Goal: Transaction & Acquisition: Purchase product/service

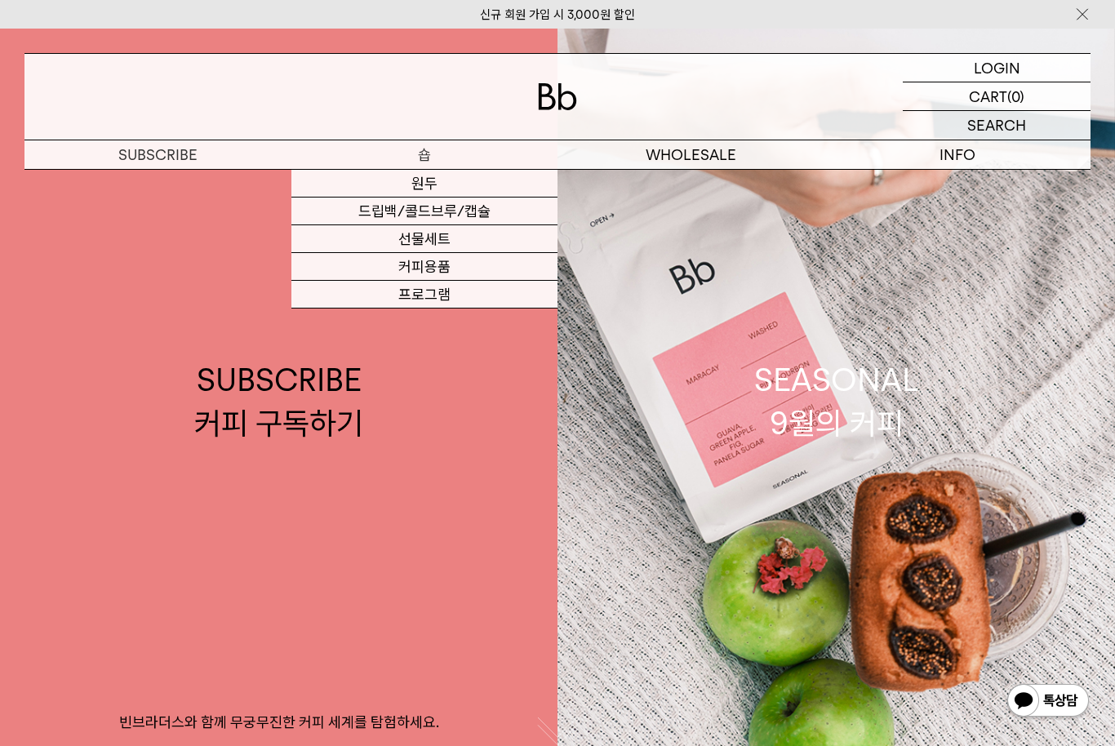
click at [438, 147] on p "숍" at bounding box center [424, 154] width 267 height 29
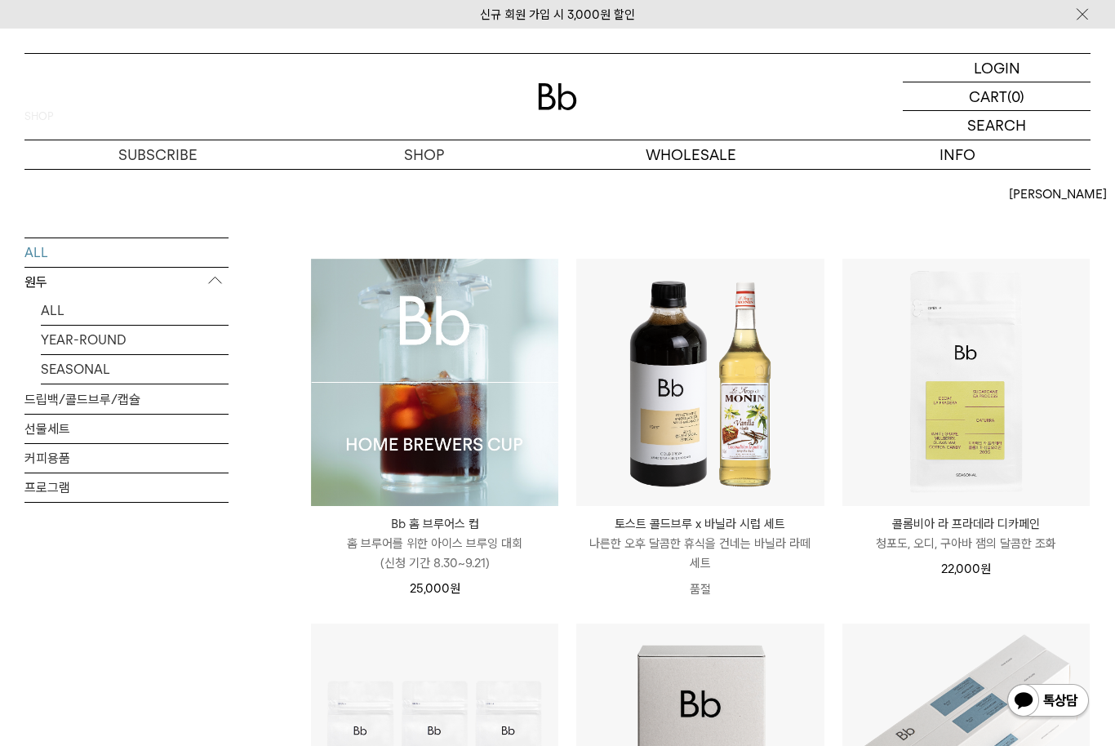
scroll to position [124, 0]
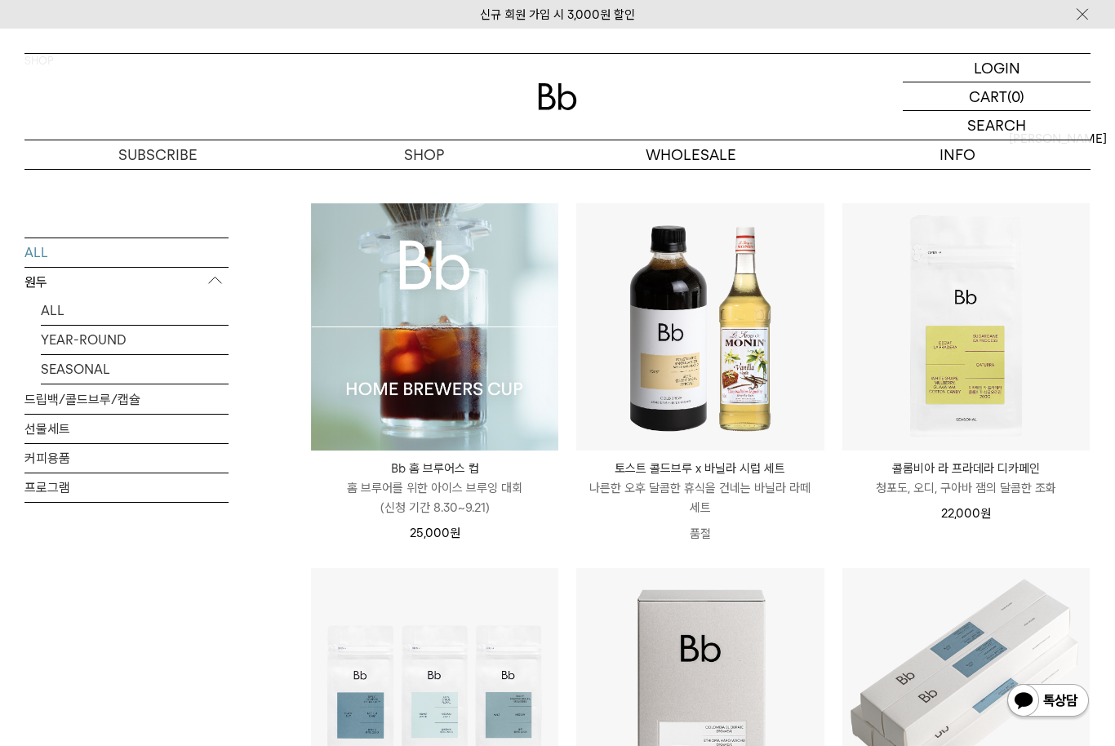
click at [512, 313] on img at bounding box center [434, 326] width 247 height 247
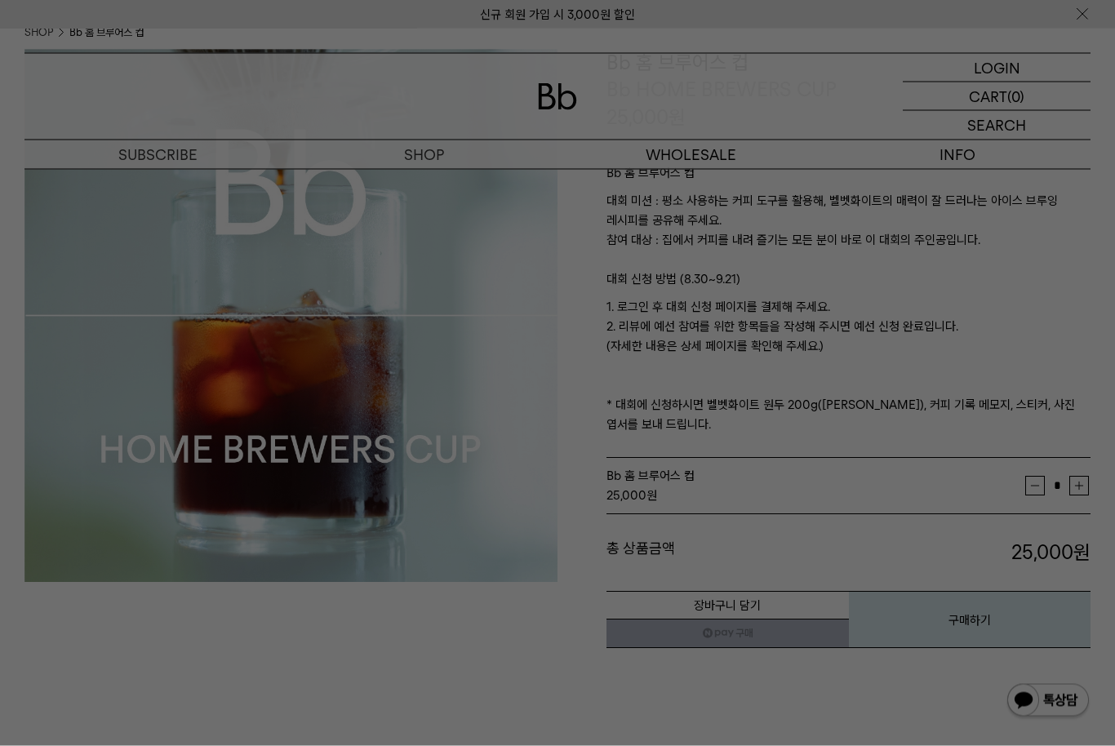
scroll to position [153, 0]
click at [1045, 227] on div at bounding box center [557, 373] width 1115 height 746
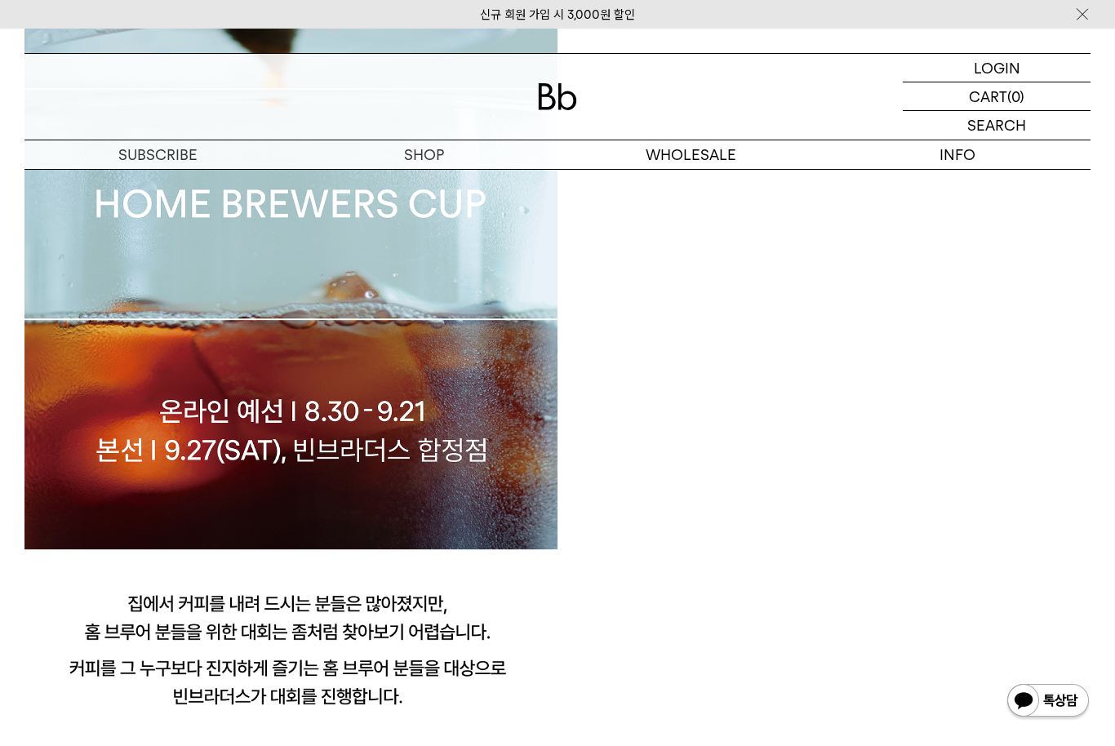
scroll to position [1324, 0]
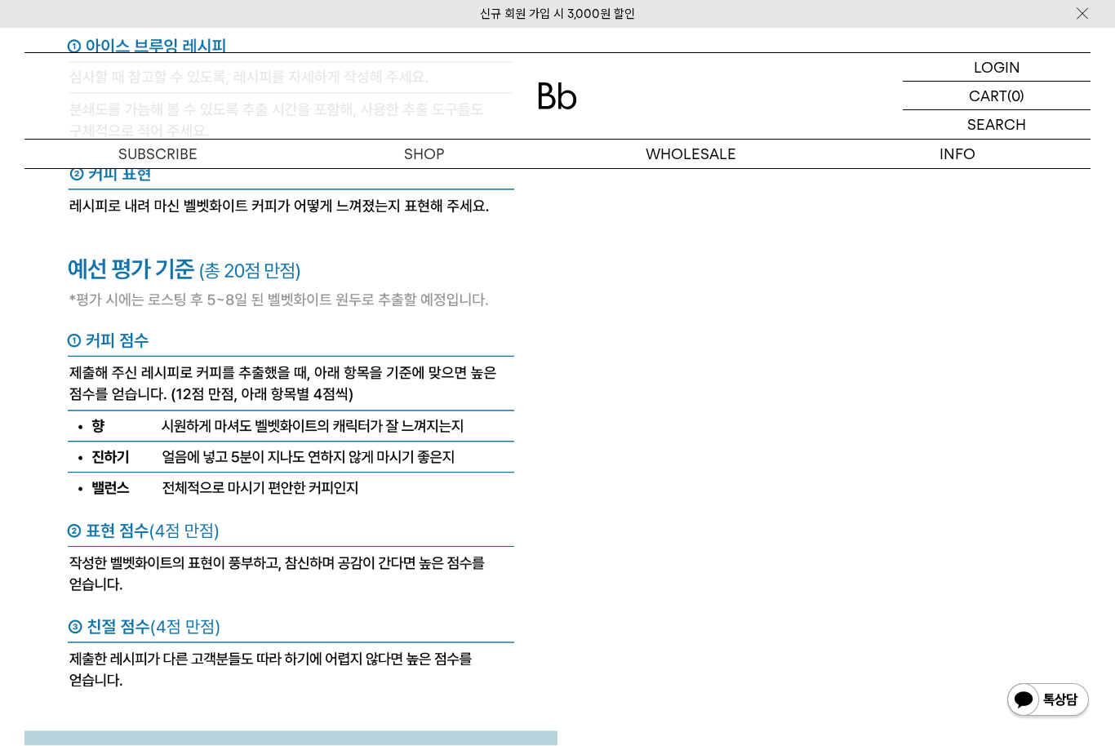
scroll to position [6382, 0]
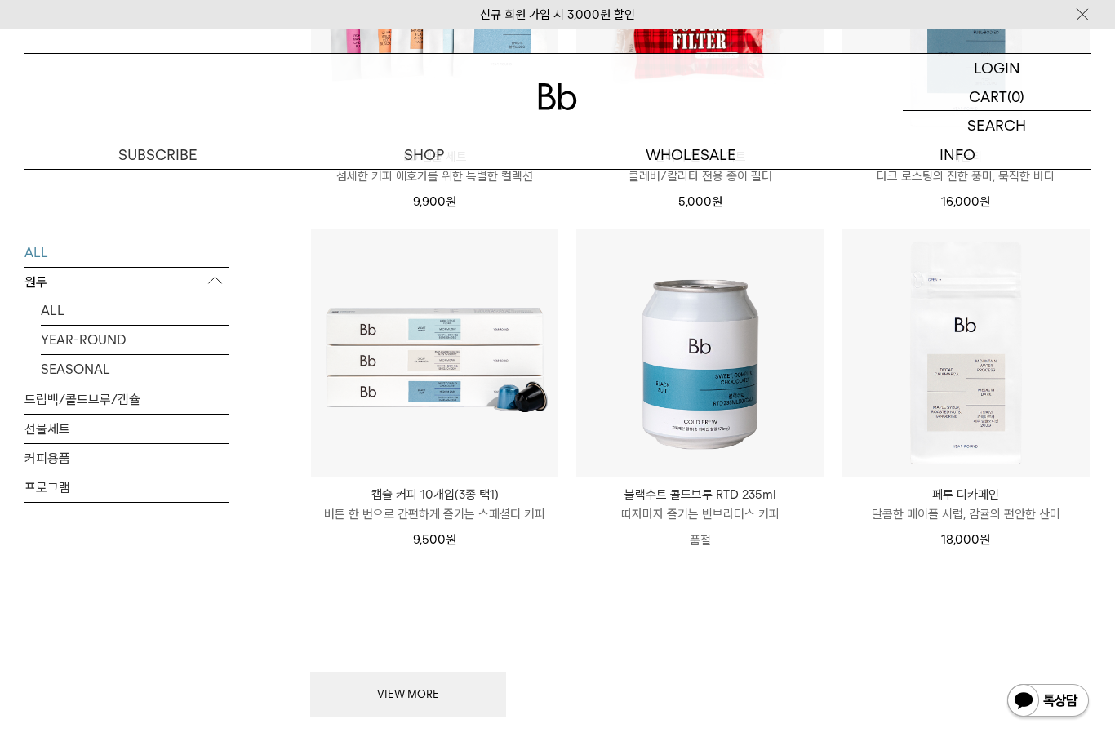
scroll to position [1783, 0]
